Goal: Task Accomplishment & Management: Complete application form

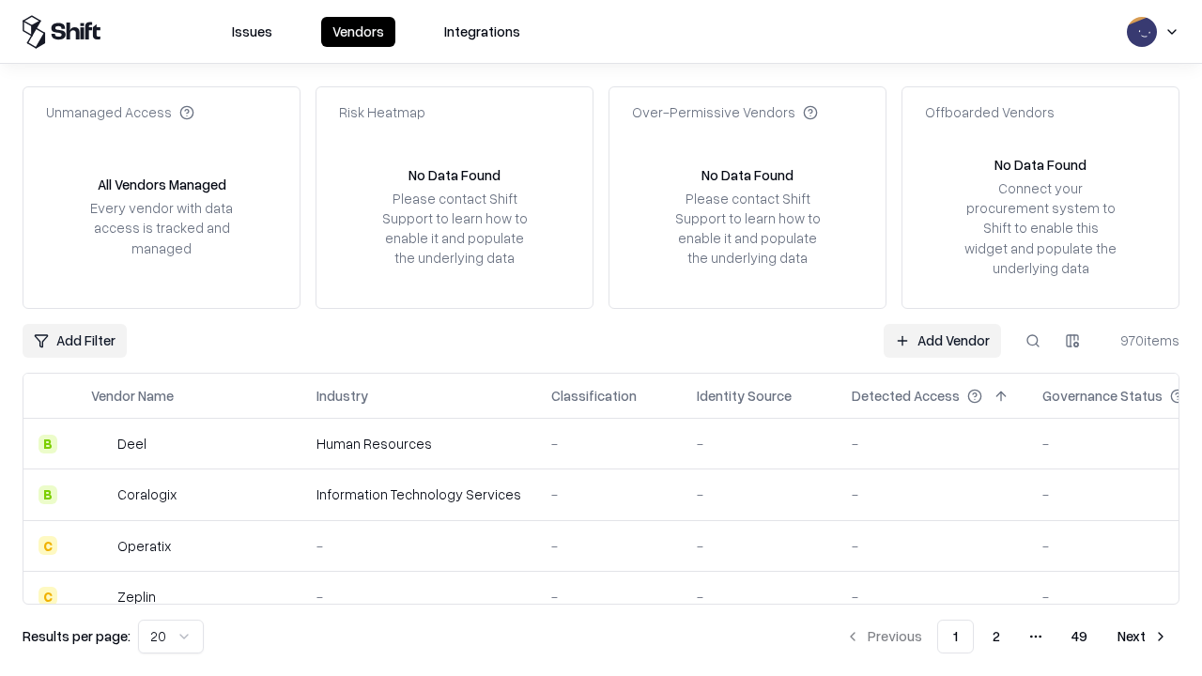
click at [942, 340] on link "Add Vendor" at bounding box center [942, 341] width 117 height 34
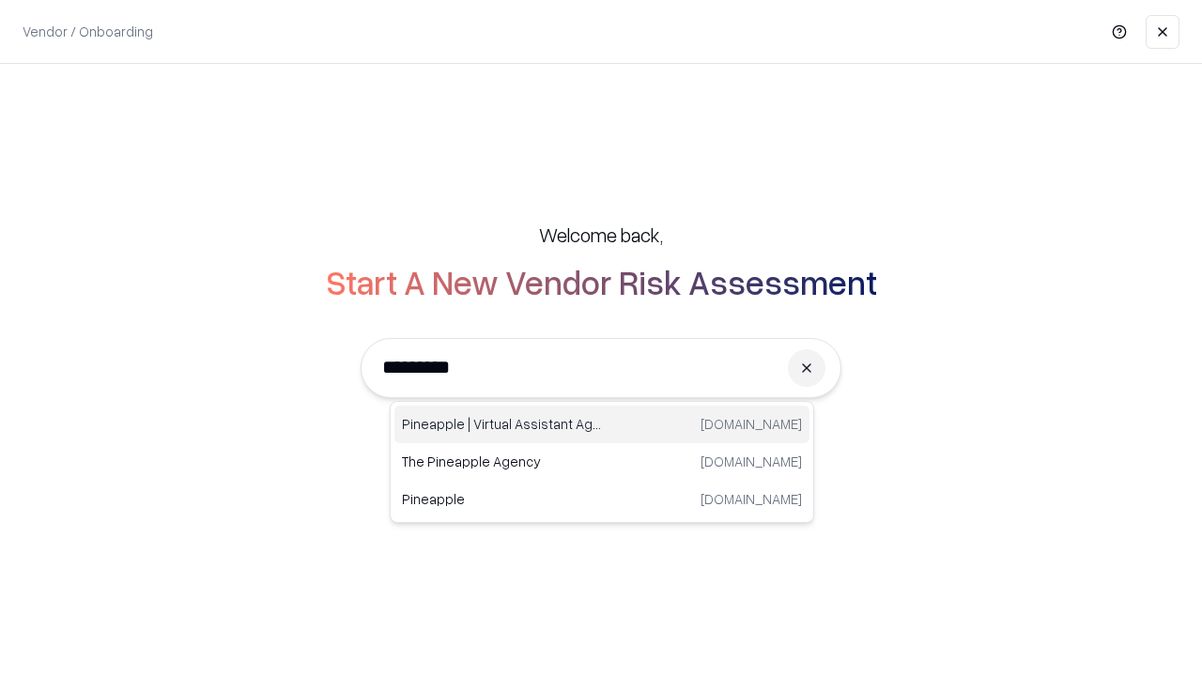
click at [602, 425] on div "Pineapple | Virtual Assistant Agency [DOMAIN_NAME]" at bounding box center [602, 425] width 415 height 38
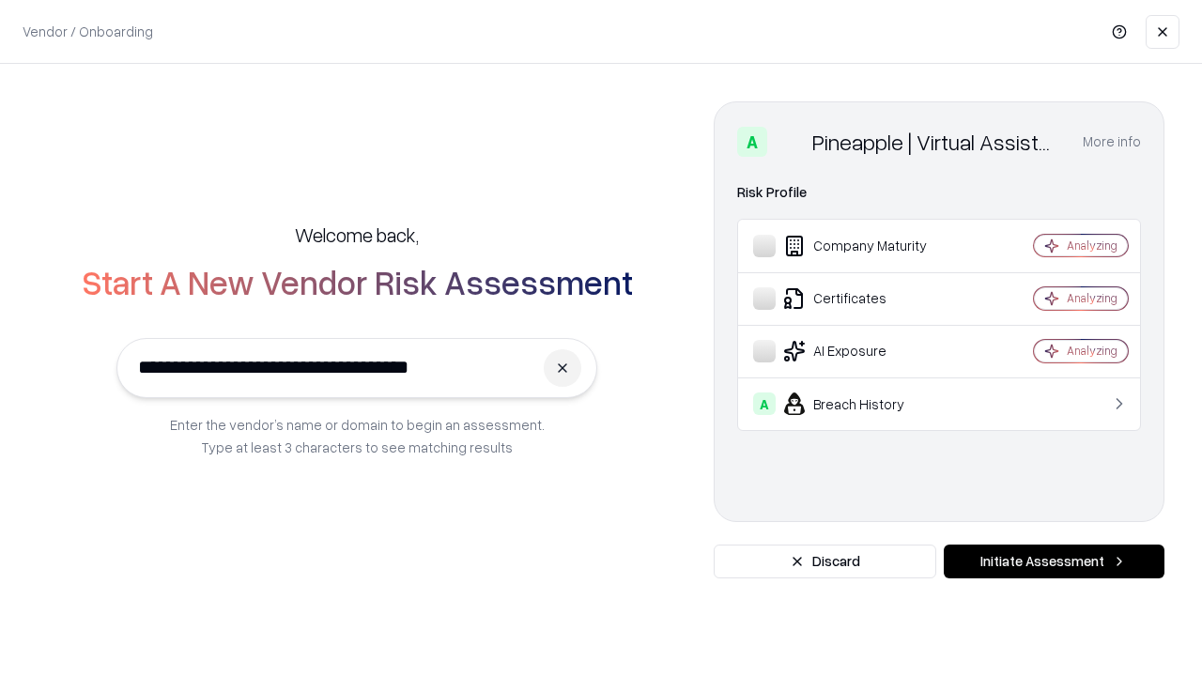
type input "**********"
click at [1054, 562] on button "Initiate Assessment" at bounding box center [1054, 562] width 221 height 34
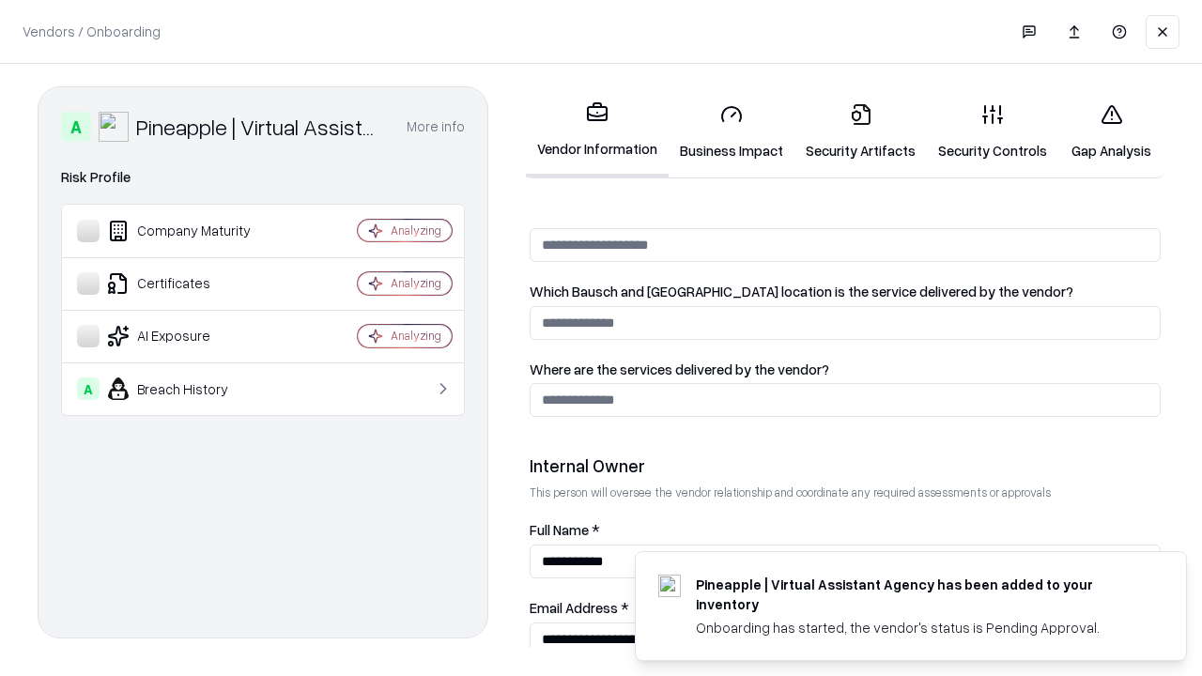
scroll to position [973, 0]
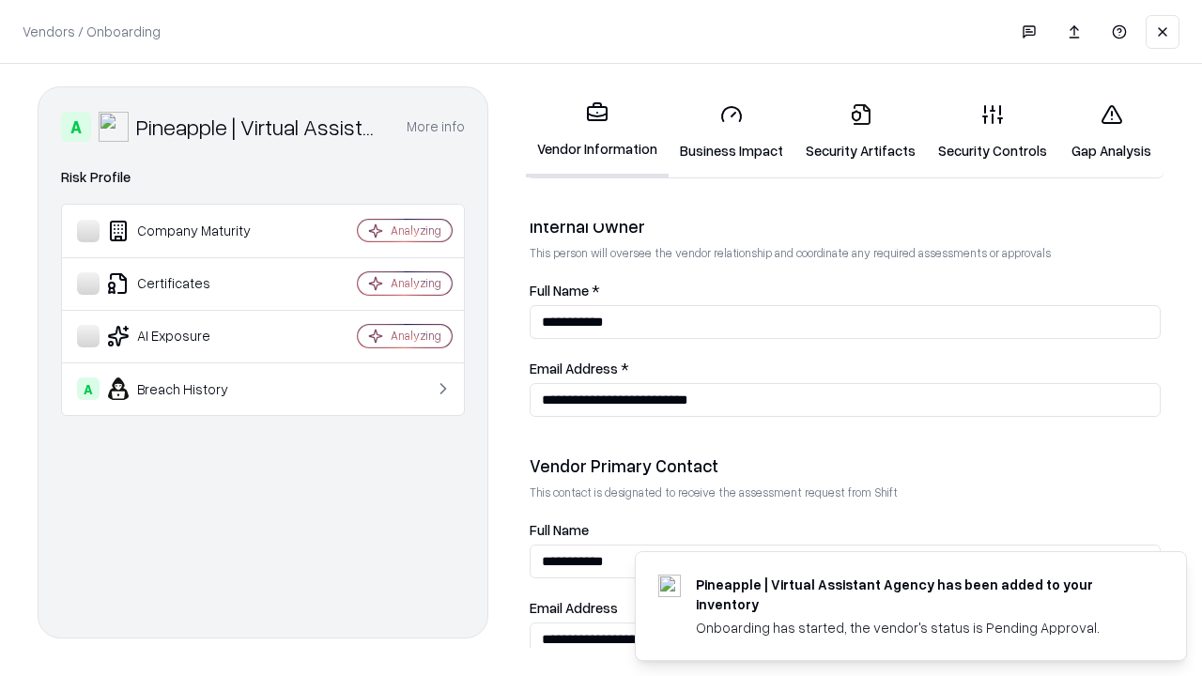
click at [732, 132] on link "Business Impact" at bounding box center [732, 131] width 126 height 87
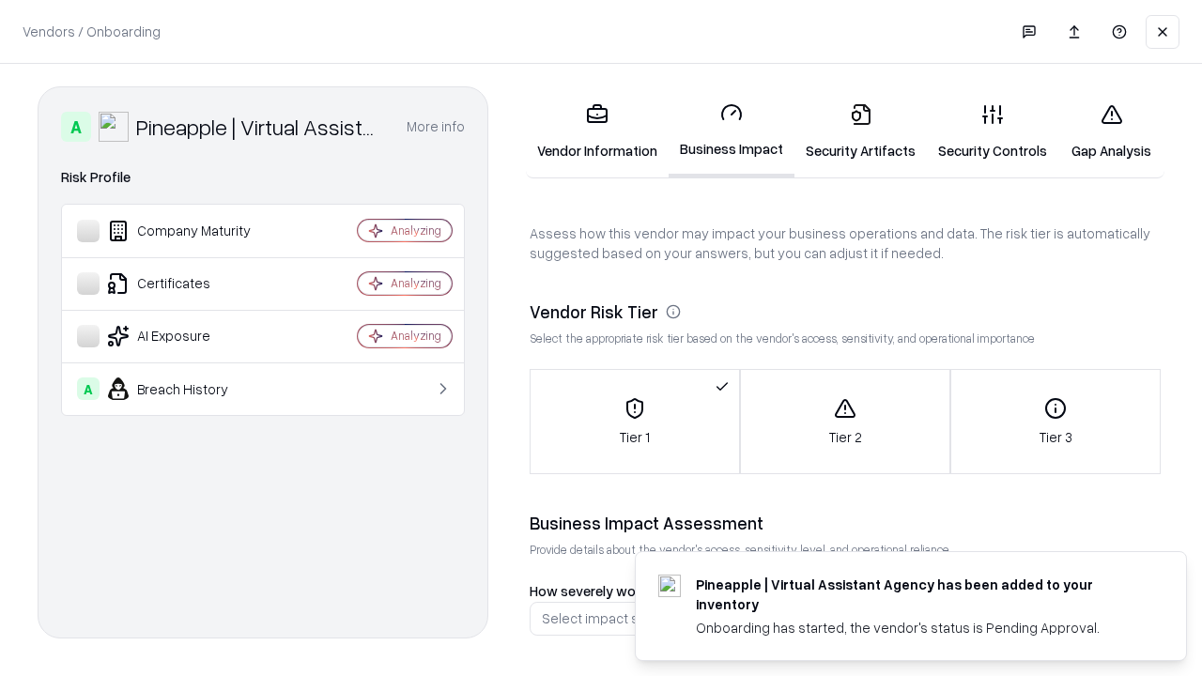
click at [860, 132] on link "Security Artifacts" at bounding box center [861, 131] width 132 height 87
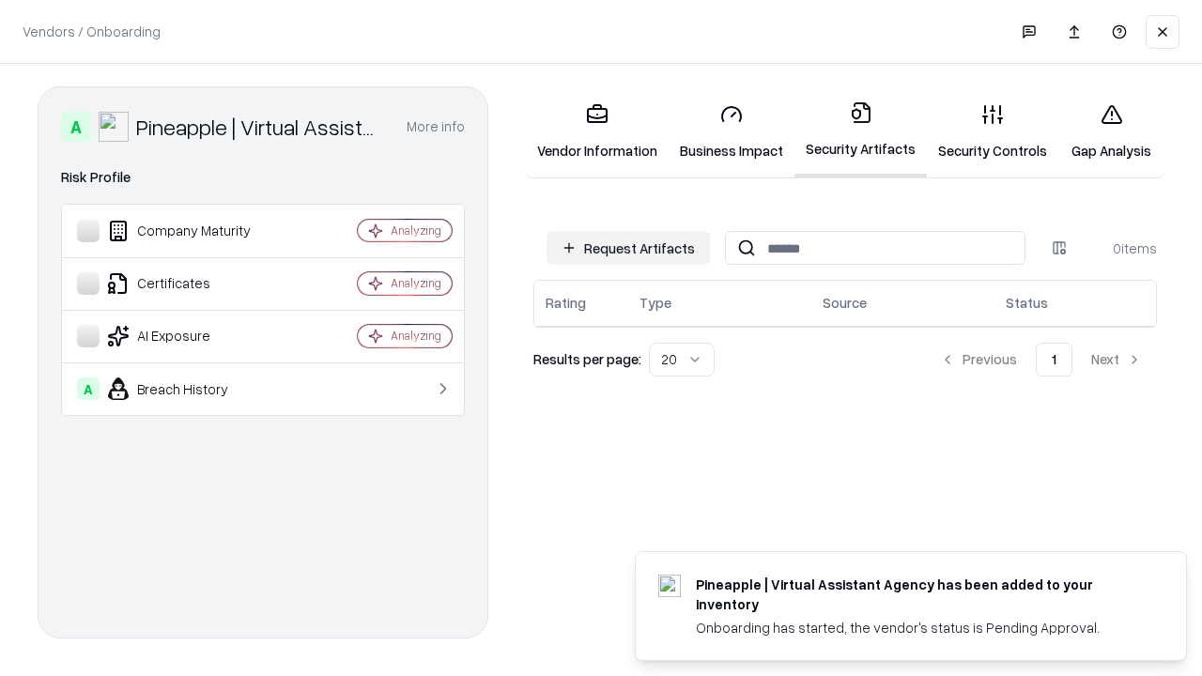
click at [628, 248] on button "Request Artifacts" at bounding box center [628, 248] width 163 height 34
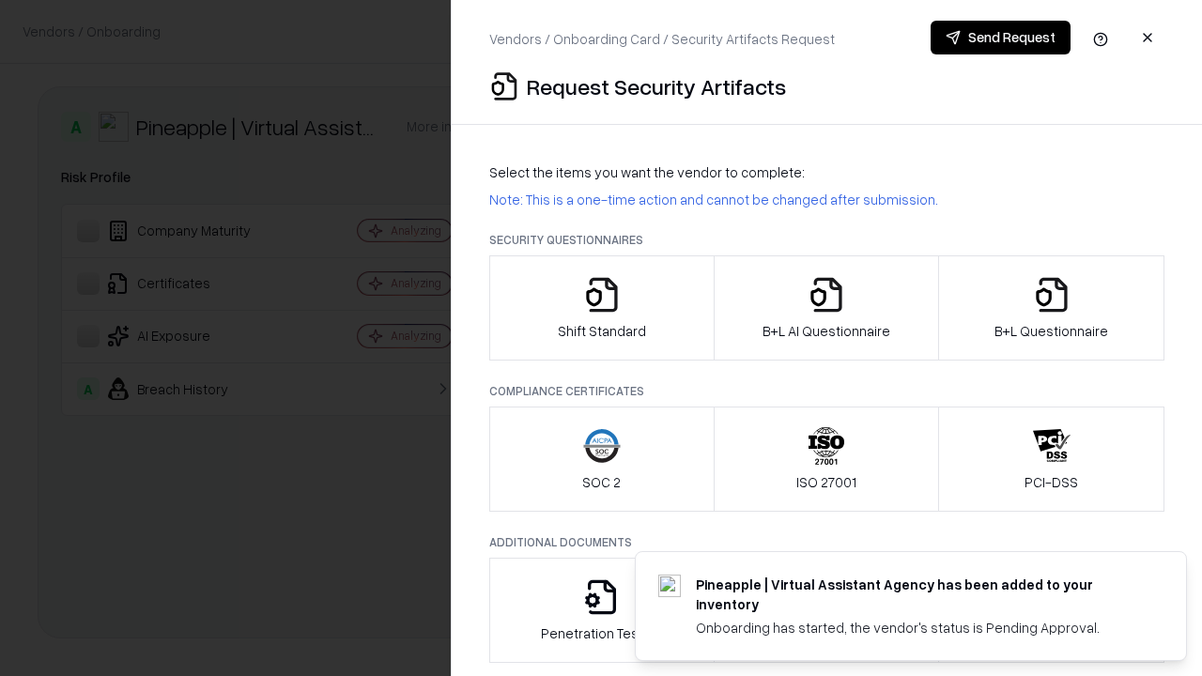
click at [601, 308] on icon "button" at bounding box center [602, 295] width 38 height 38
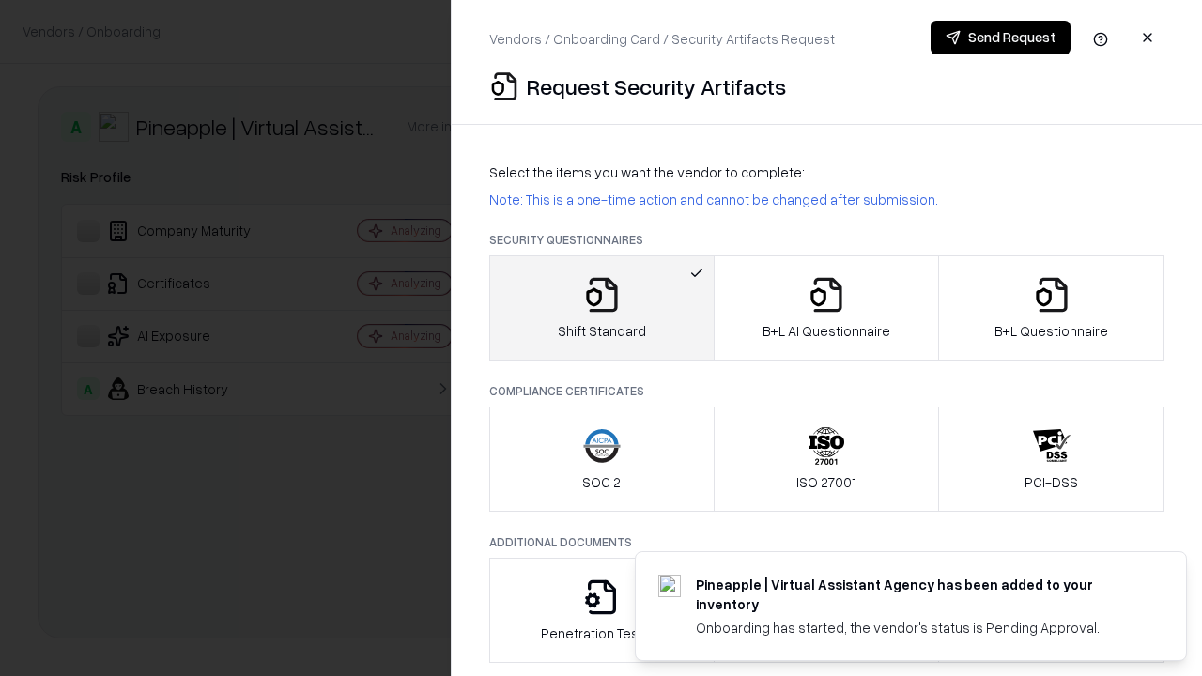
click at [1000, 38] on button "Send Request" at bounding box center [1001, 38] width 140 height 34
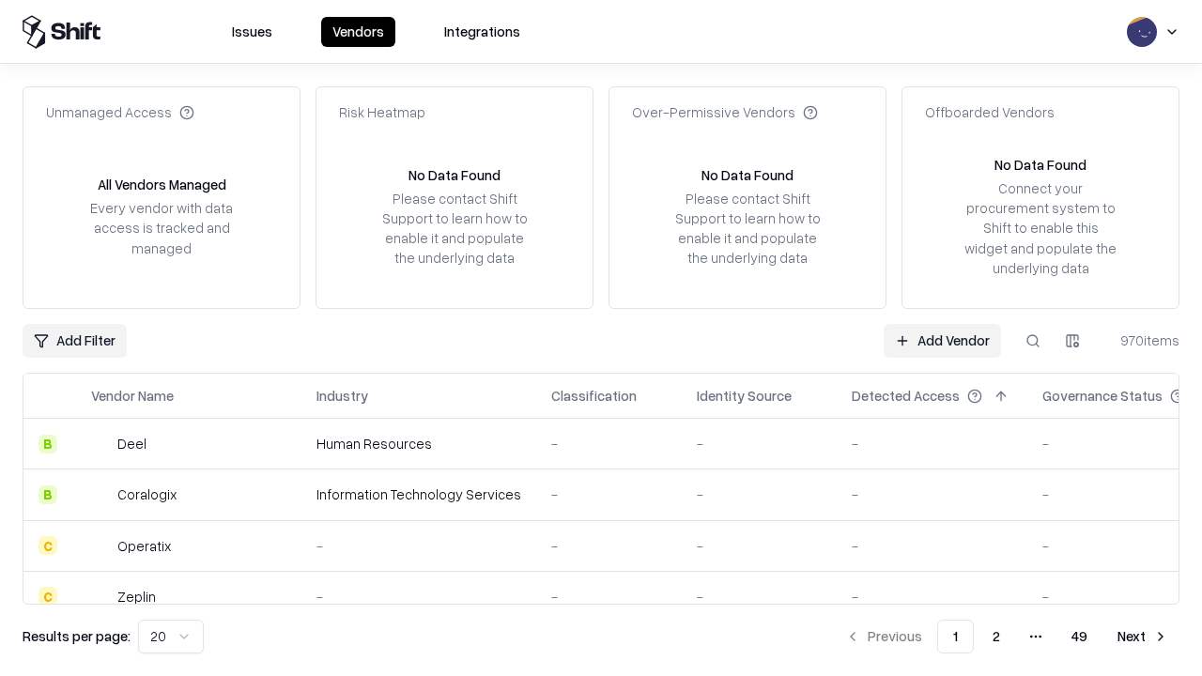
click at [1033, 340] on button at bounding box center [1033, 341] width 34 height 34
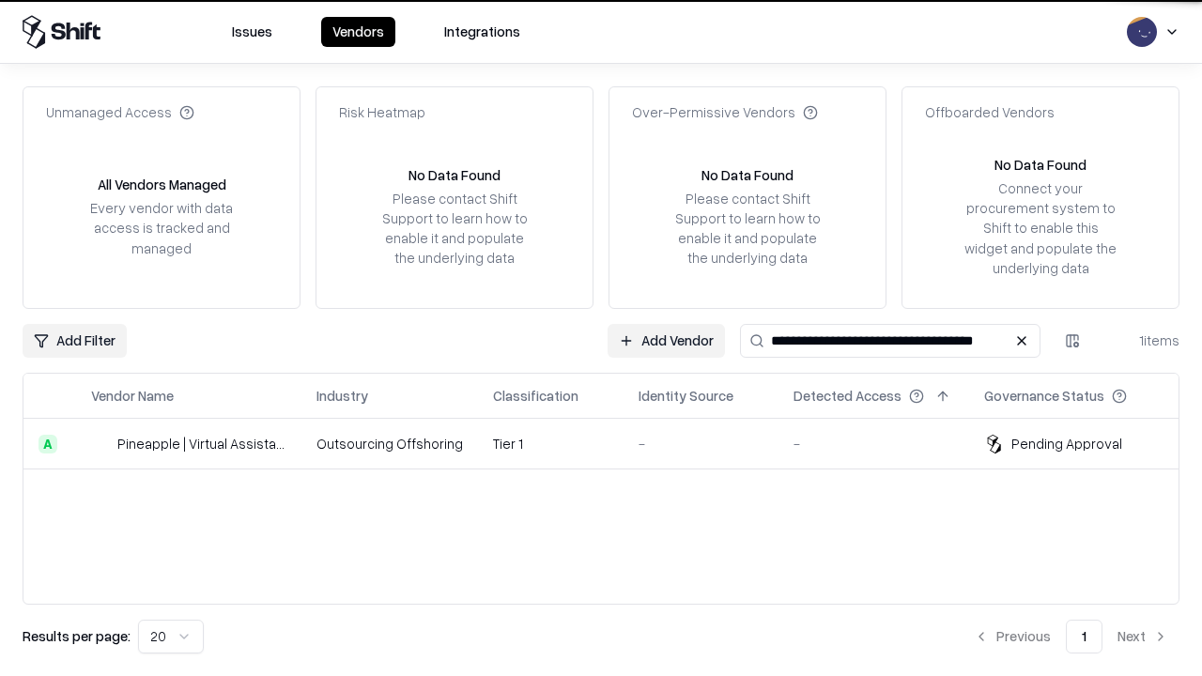
type input "**********"
click at [612, 443] on td "Tier 1" at bounding box center [551, 444] width 146 height 51
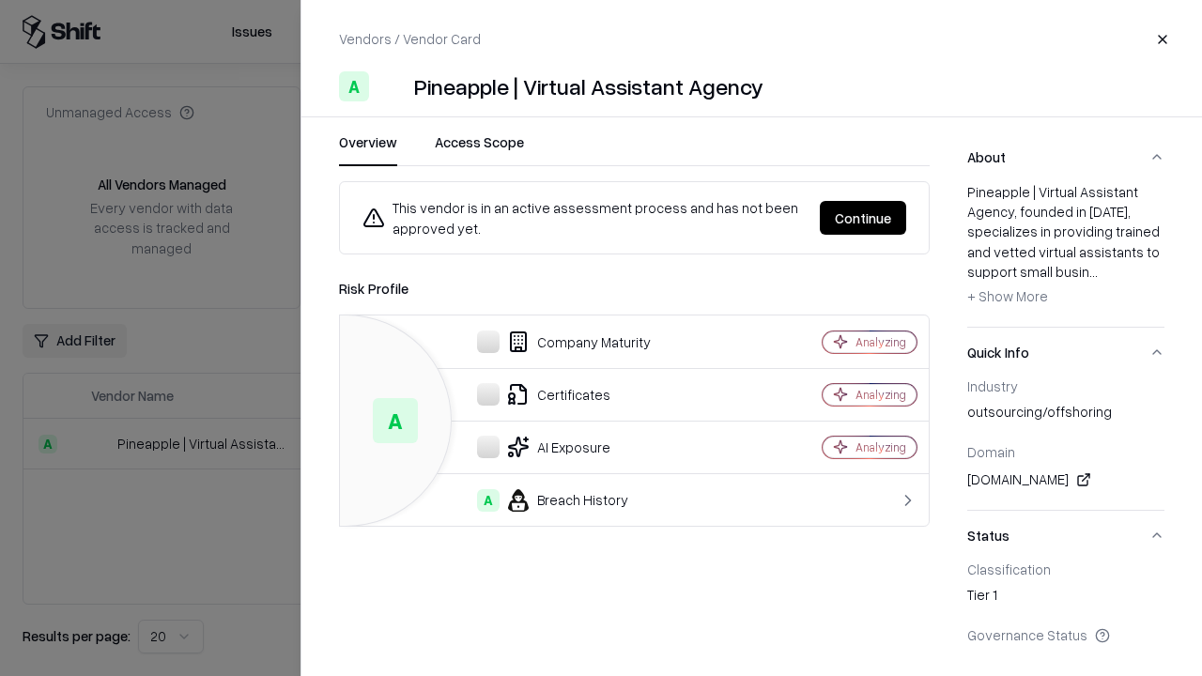
click at [863, 218] on button "Continue" at bounding box center [863, 218] width 86 height 34
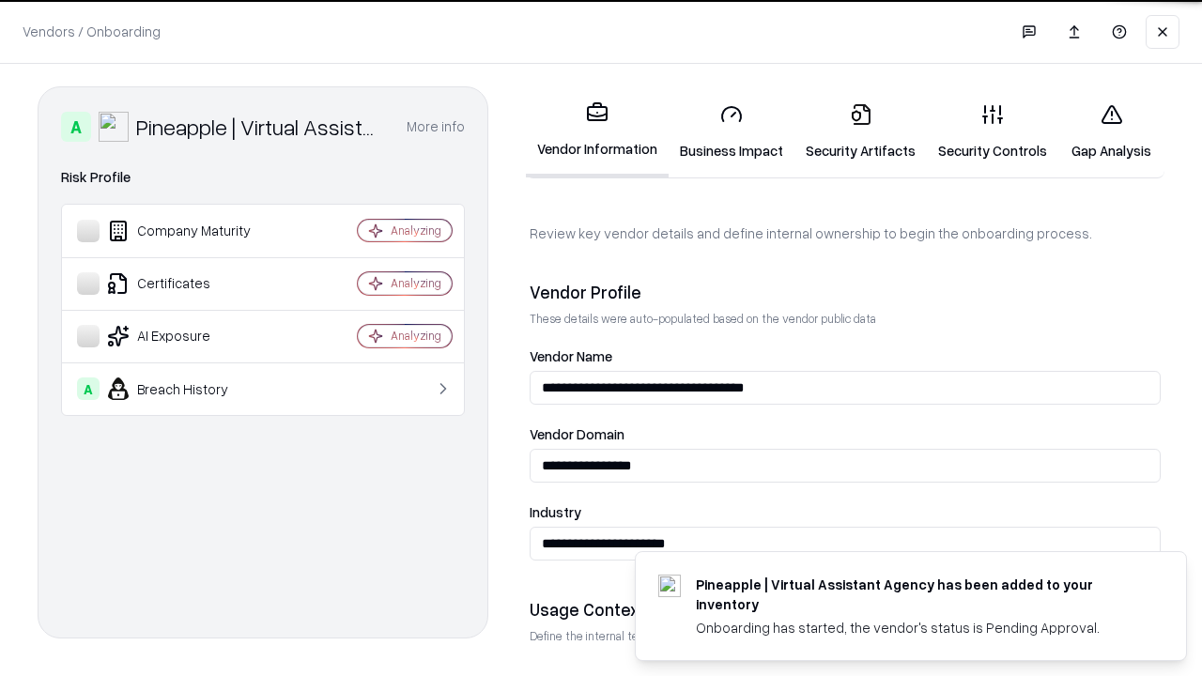
click at [860, 132] on link "Security Artifacts" at bounding box center [861, 131] width 132 height 87
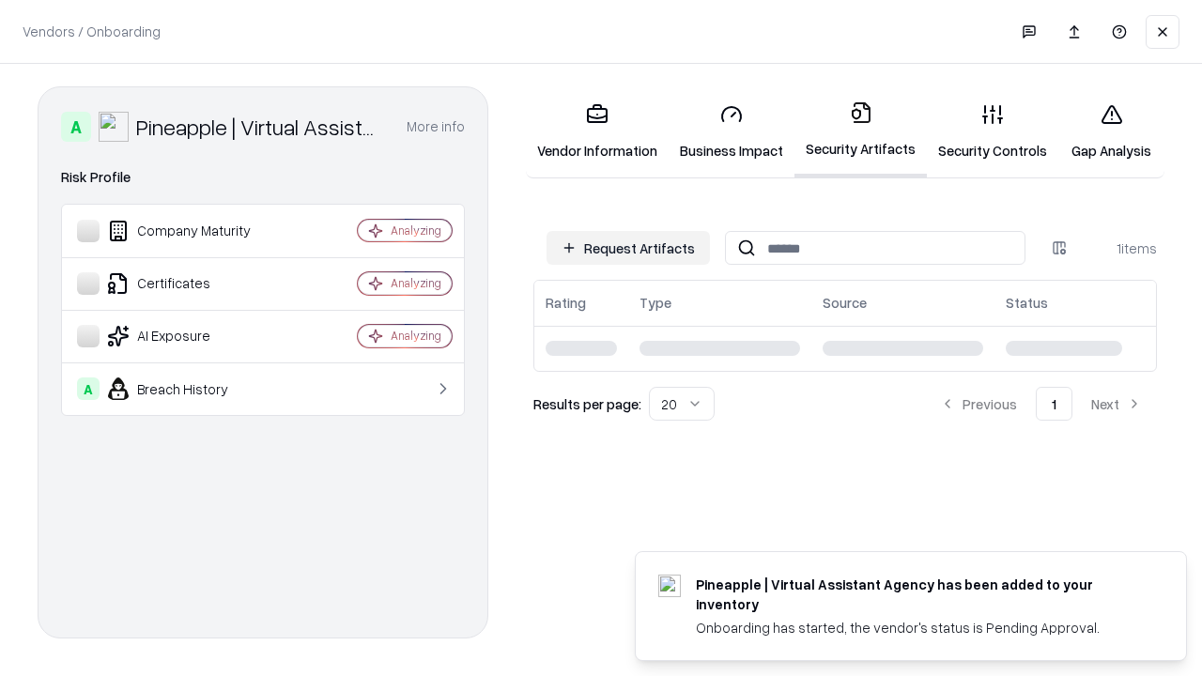
click at [1111, 132] on link "Gap Analysis" at bounding box center [1112, 131] width 106 height 87
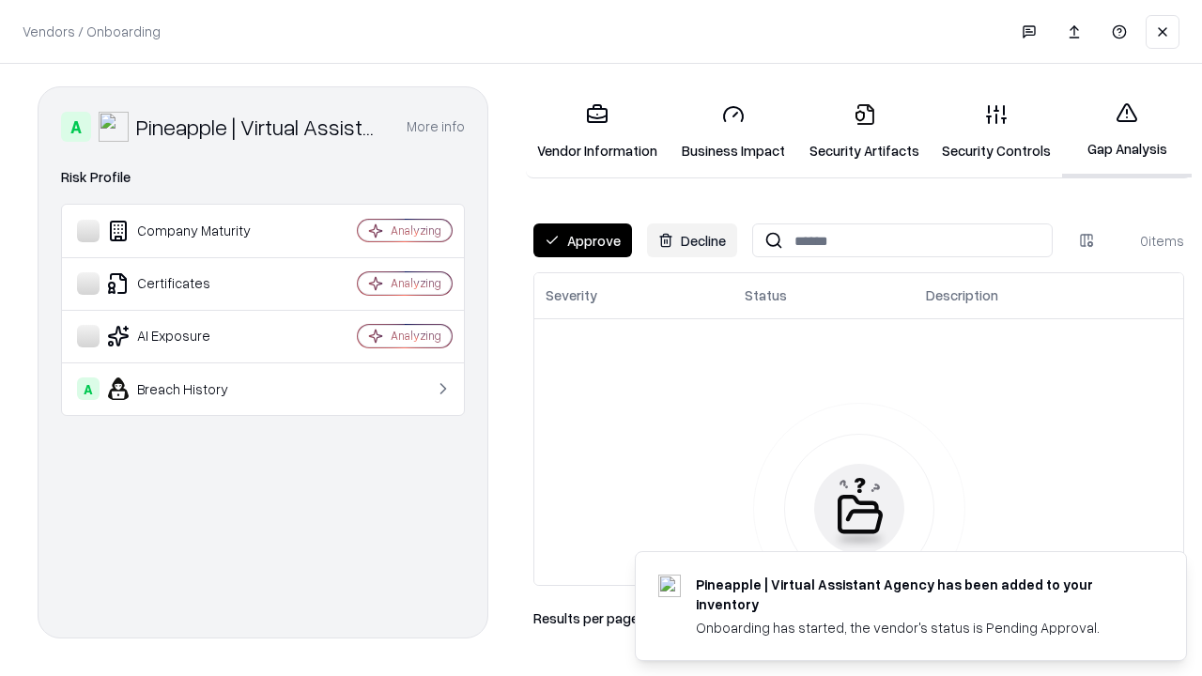
click at [582, 240] on button "Approve" at bounding box center [583, 241] width 99 height 34
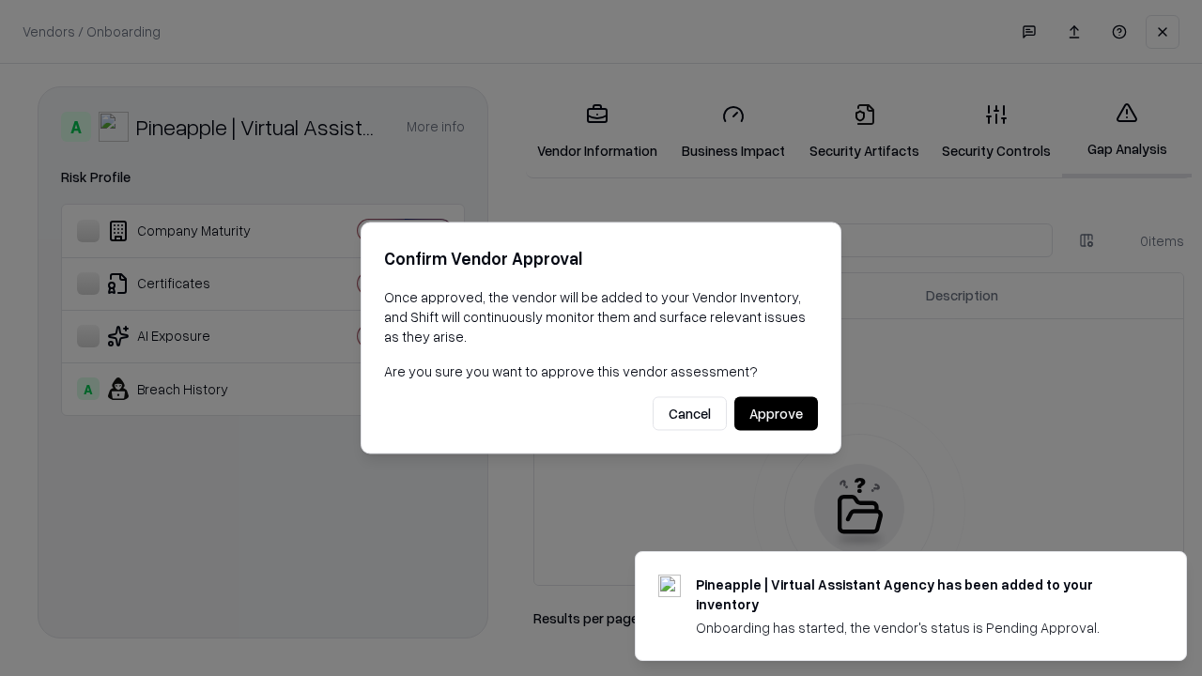
click at [776, 413] on button "Approve" at bounding box center [777, 414] width 84 height 34
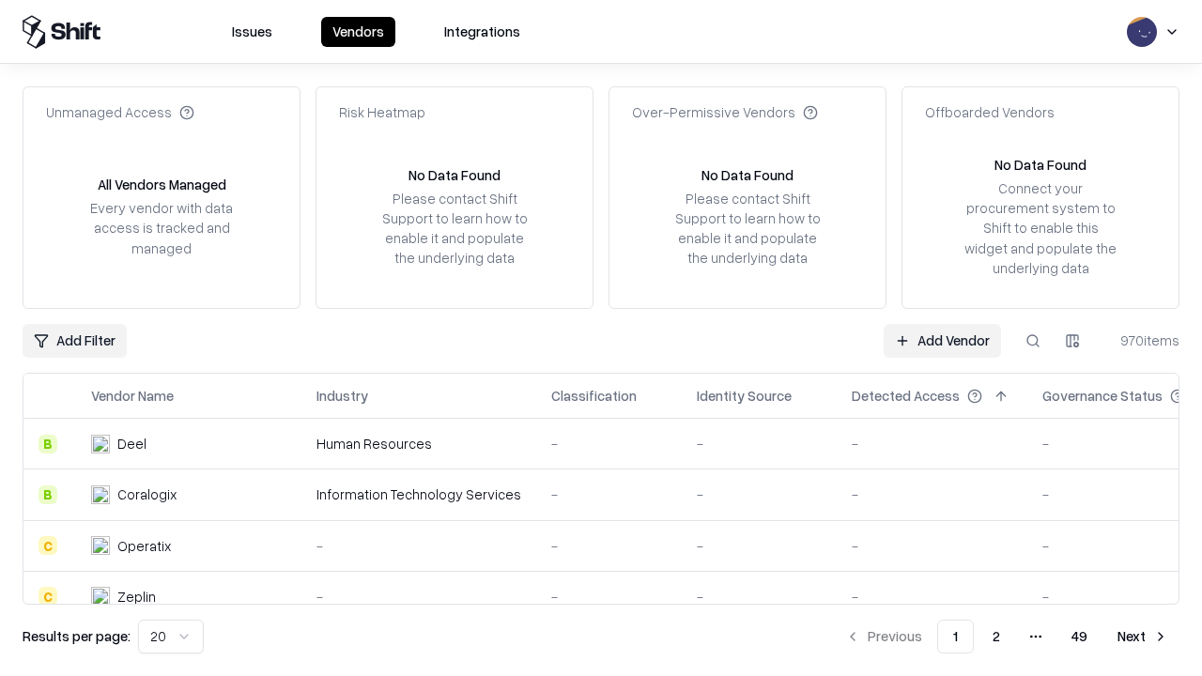
type input "**********"
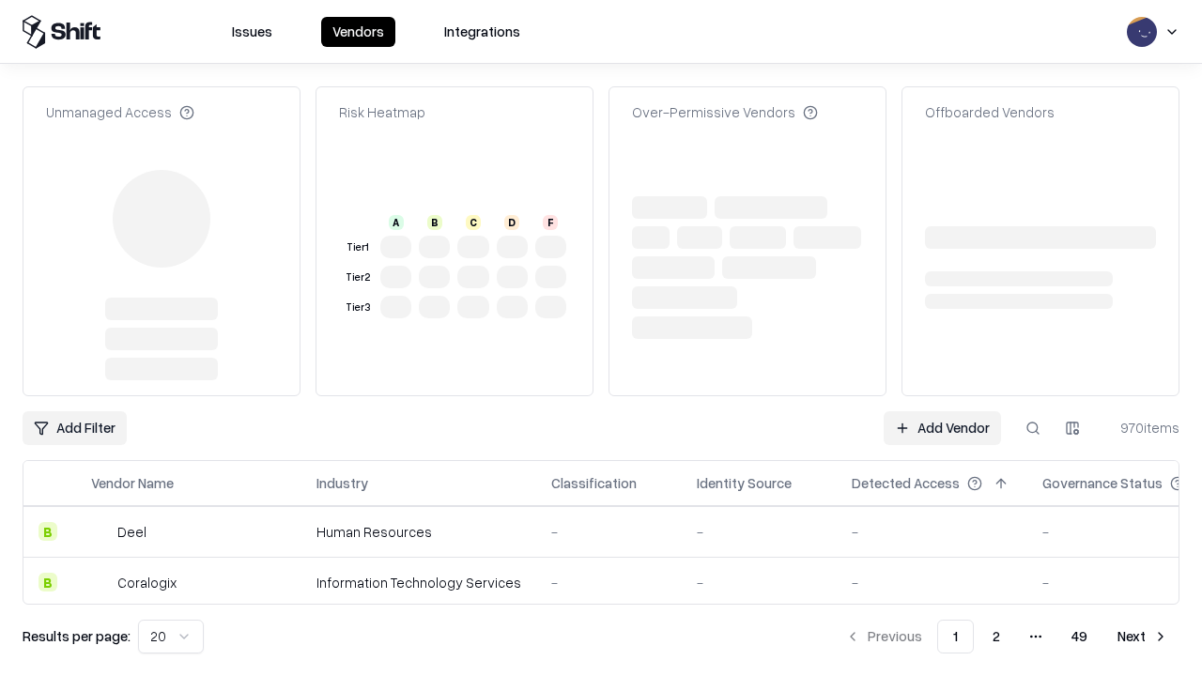
click at [942, 411] on link "Add Vendor" at bounding box center [942, 428] width 117 height 34
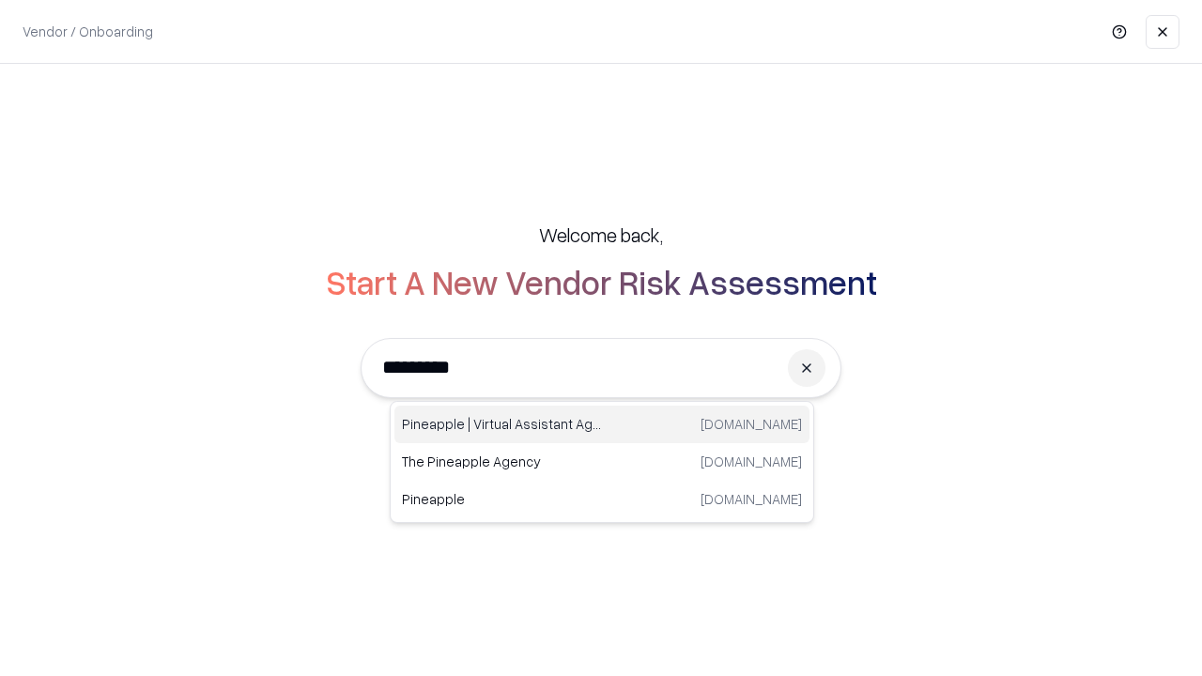
click at [602, 425] on div "Pineapple | Virtual Assistant Agency [DOMAIN_NAME]" at bounding box center [602, 425] width 415 height 38
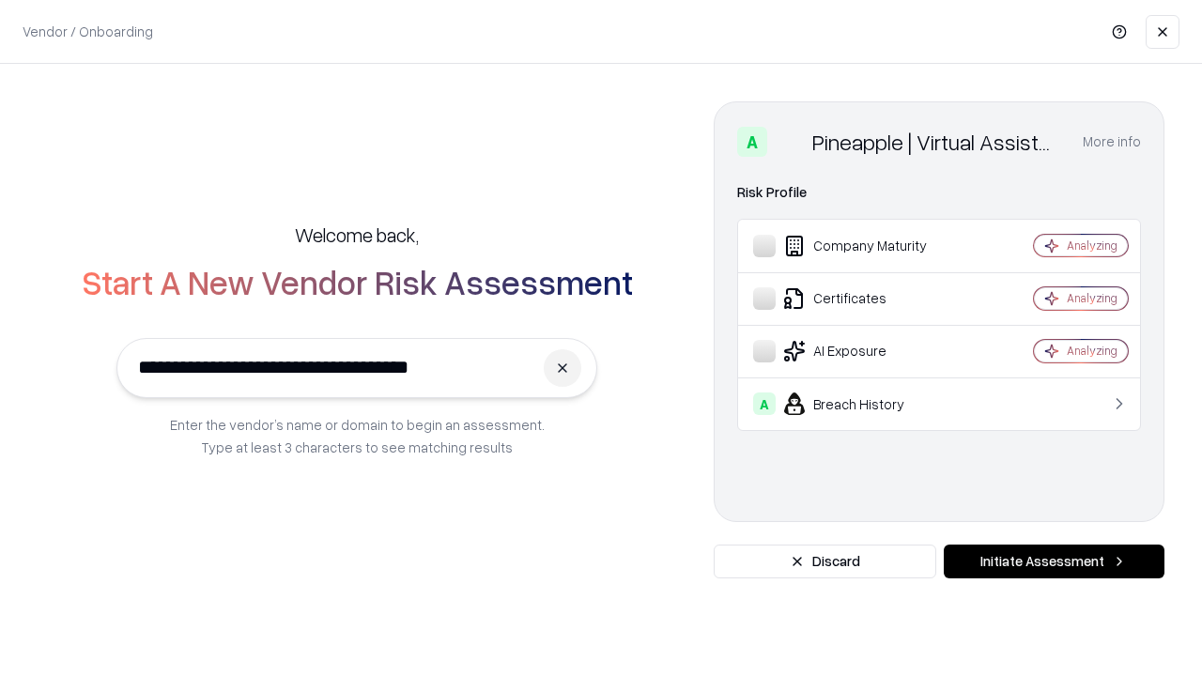
type input "**********"
click at [1054, 562] on button "Initiate Assessment" at bounding box center [1054, 562] width 221 height 34
